Goal: Task Accomplishment & Management: Manage account settings

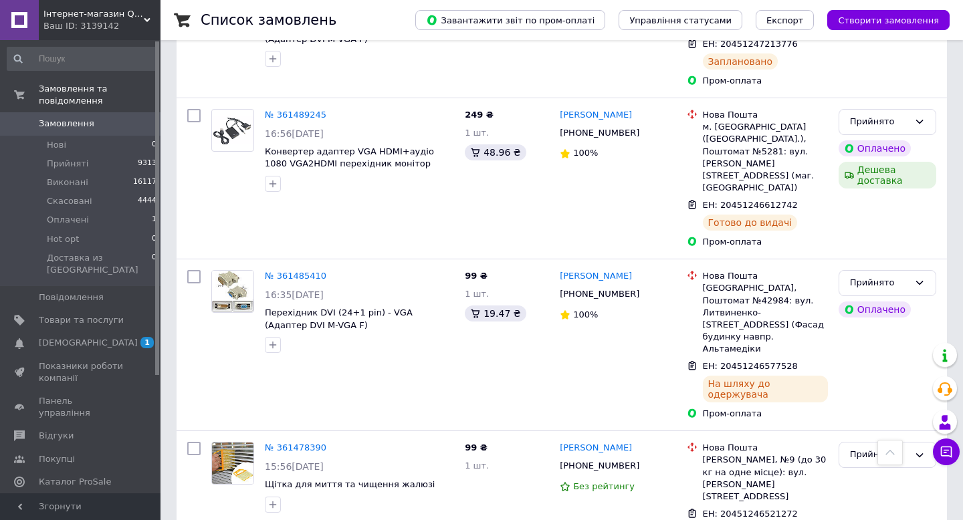
scroll to position [2238, 0]
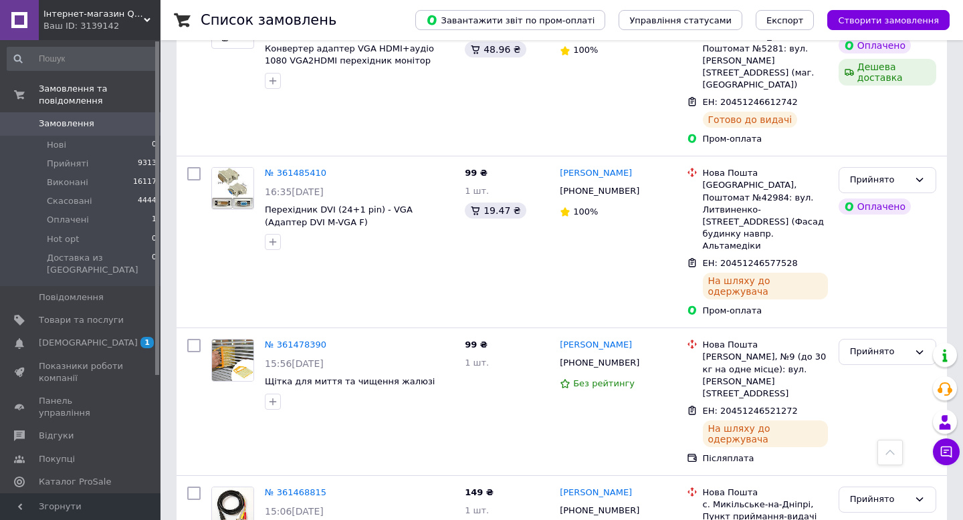
click at [140, 122] on span "0" at bounding box center [142, 124] width 37 height 12
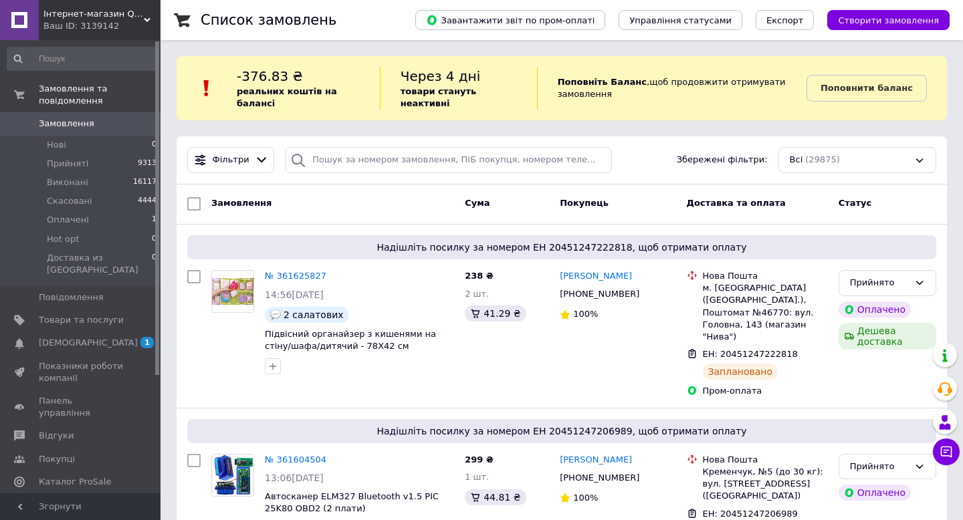
click at [142, 25] on div "Ваш ID: 3139142" at bounding box center [101, 26] width 117 height 12
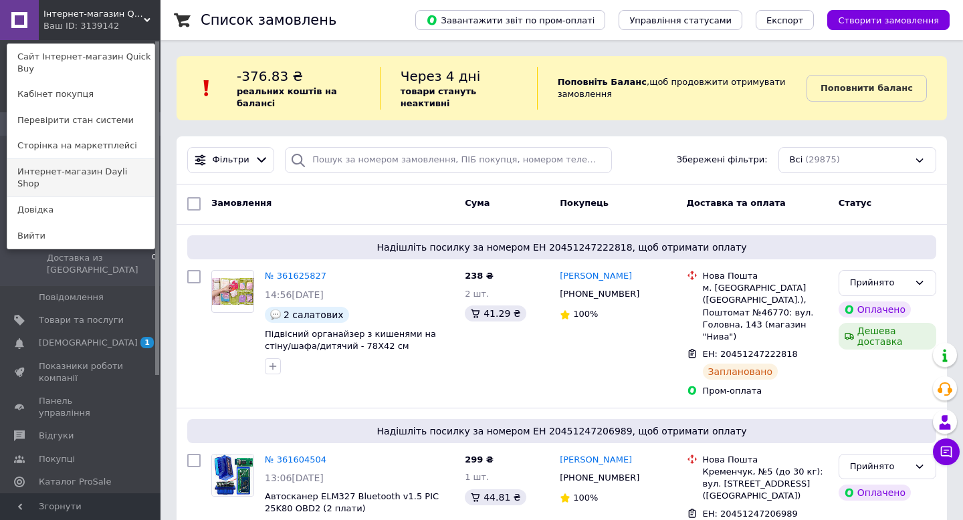
click at [126, 165] on link "Интернет-магазин Dayli Shop" at bounding box center [80, 177] width 147 height 37
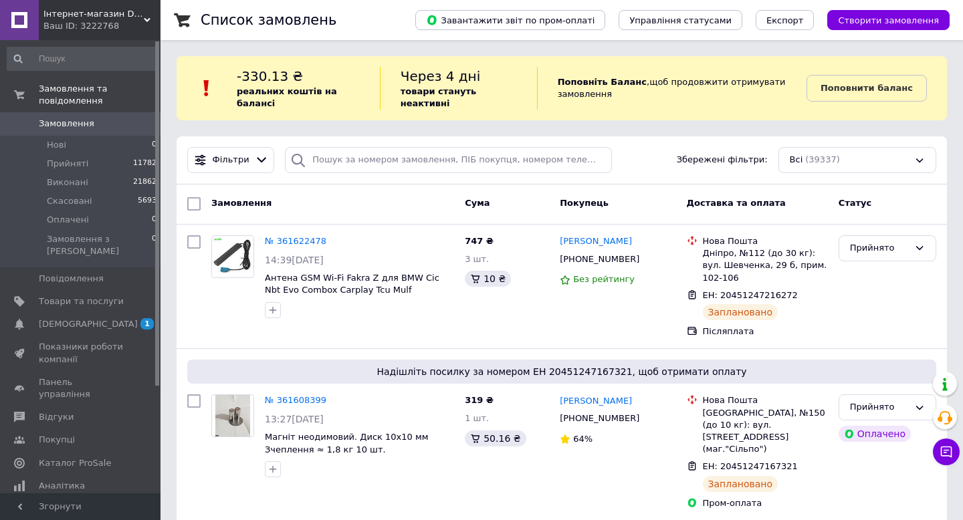
click at [132, 21] on div "Ваш ID: 3222768" at bounding box center [101, 26] width 117 height 12
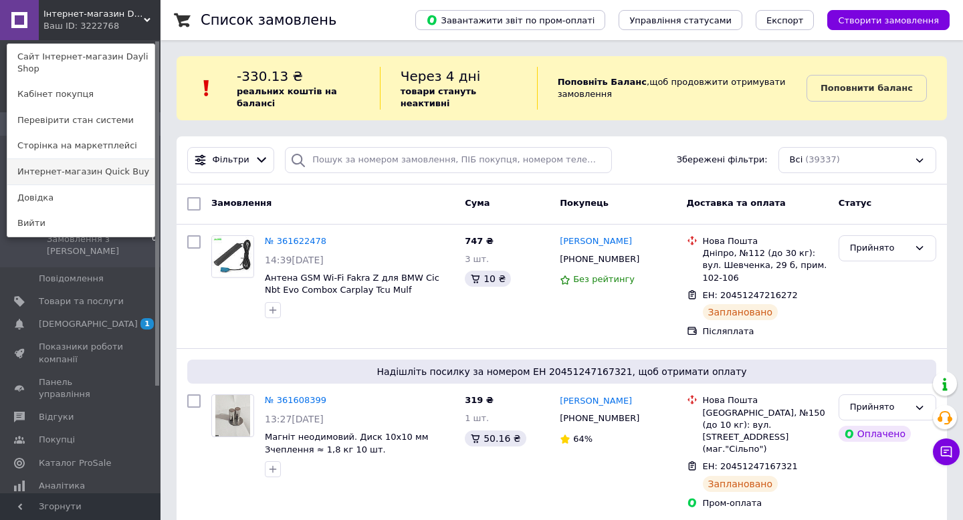
click at [123, 170] on link "Интернет-магазин Quick Buy" at bounding box center [80, 171] width 147 height 25
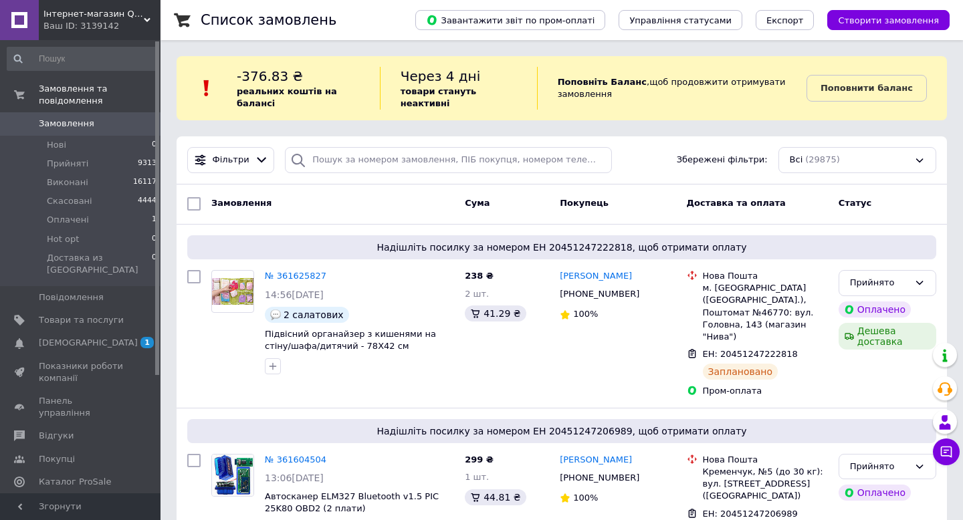
click at [145, 25] on div "Ваш ID: 3139142" at bounding box center [101, 26] width 117 height 12
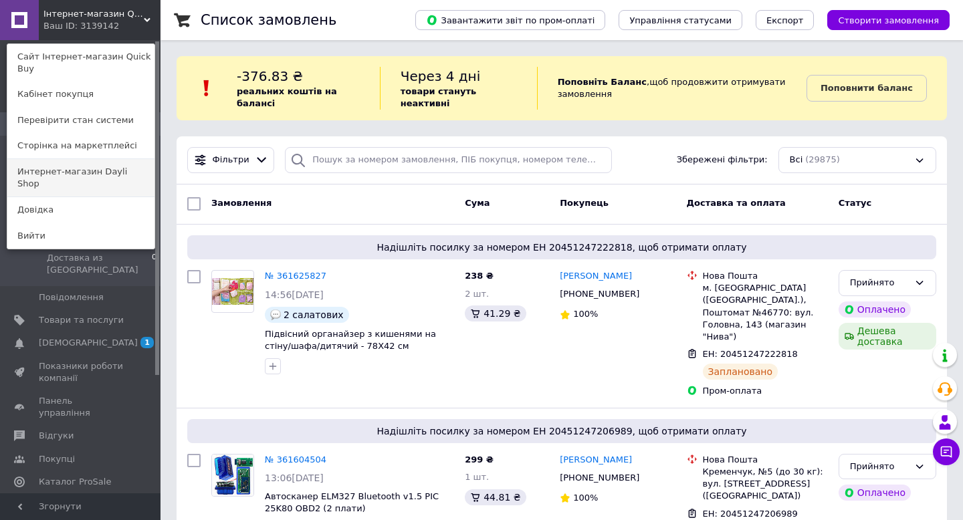
click link "Интернет-магазин Dayli Shop"
